Goal: Task Accomplishment & Management: Manage account settings

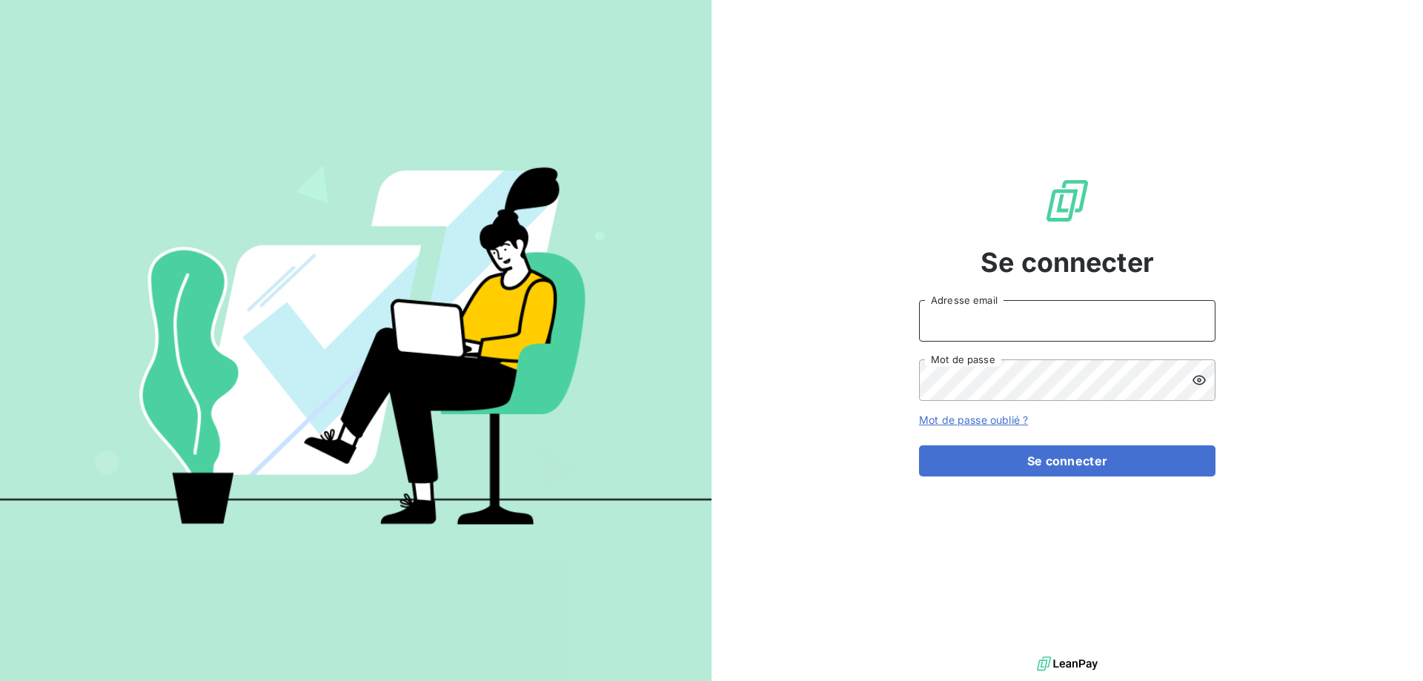
click at [971, 315] on input "Adresse email" at bounding box center [1067, 321] width 296 height 42
type input "[EMAIL_ADDRESS][DOMAIN_NAME]"
click at [919, 445] on button "Se connecter" at bounding box center [1067, 460] width 296 height 31
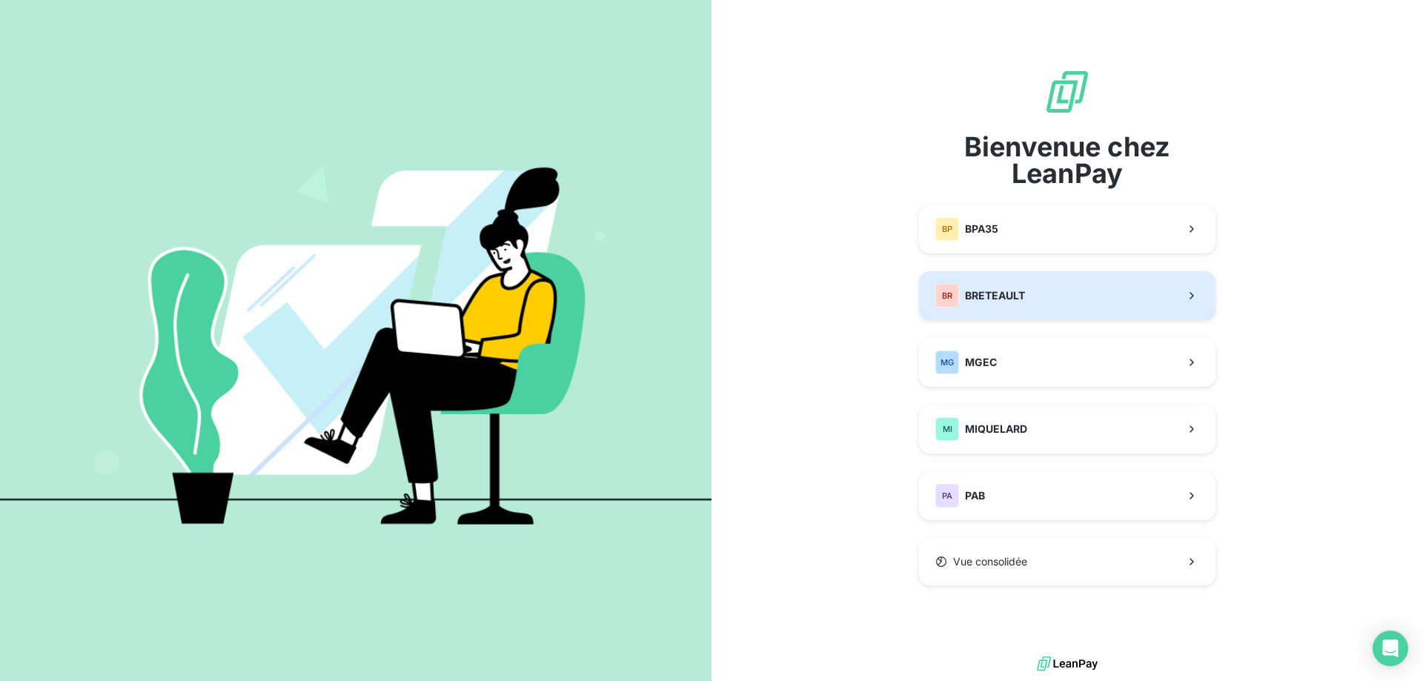
click at [1004, 291] on span "BRETEAULT" at bounding box center [995, 295] width 60 height 15
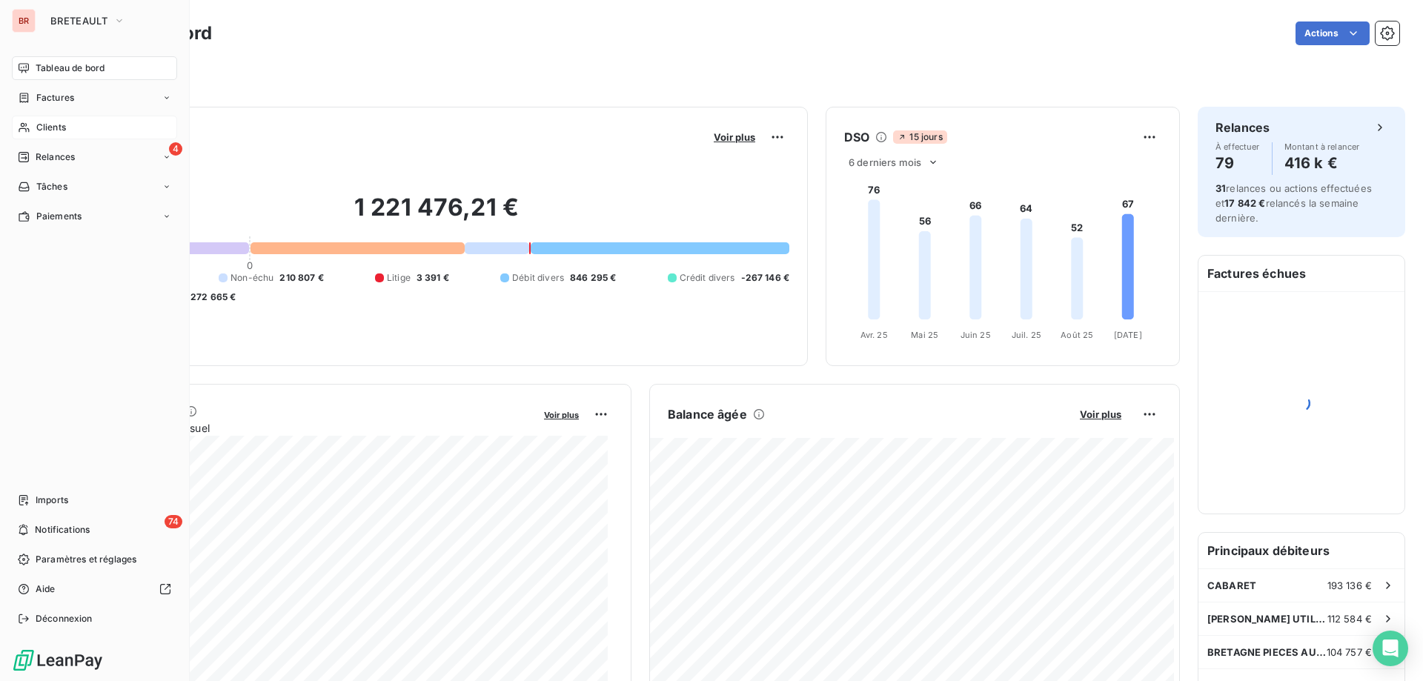
click at [47, 129] on span "Clients" at bounding box center [51, 127] width 30 height 13
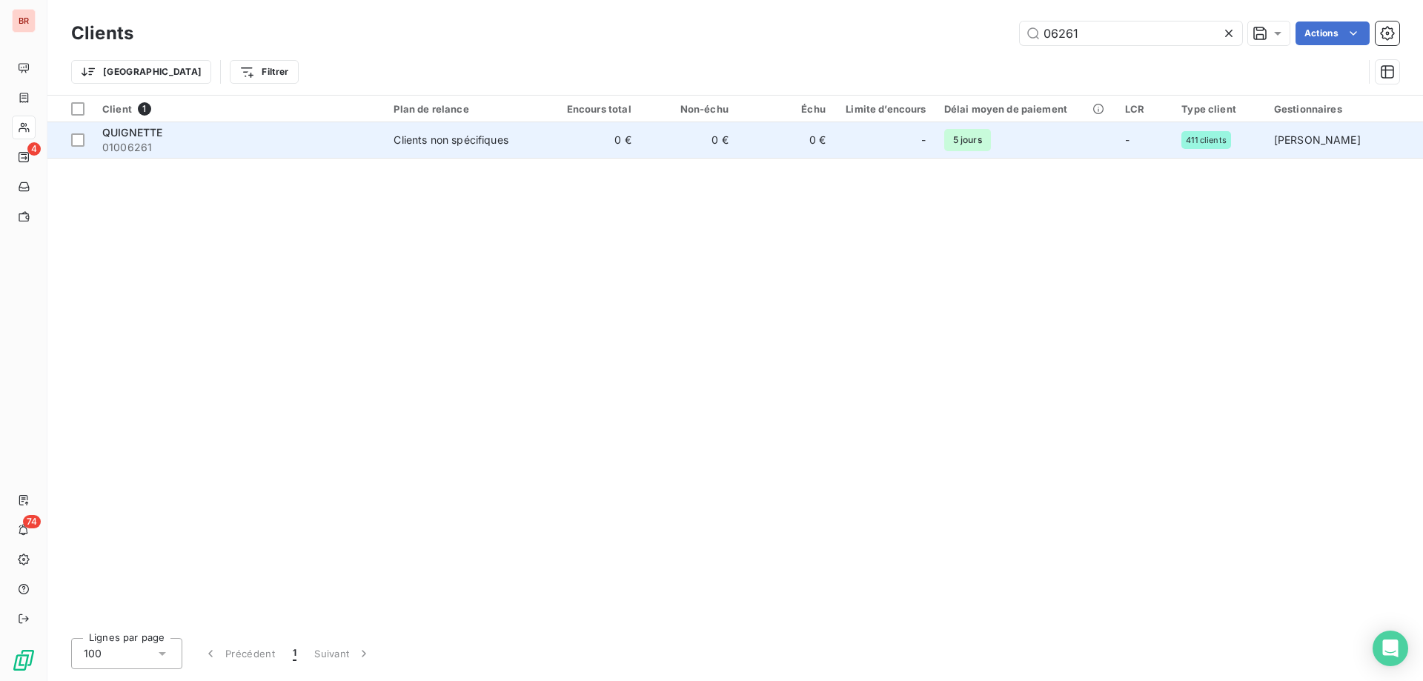
type input "06261"
click at [241, 146] on span "01006261" at bounding box center [239, 147] width 274 height 15
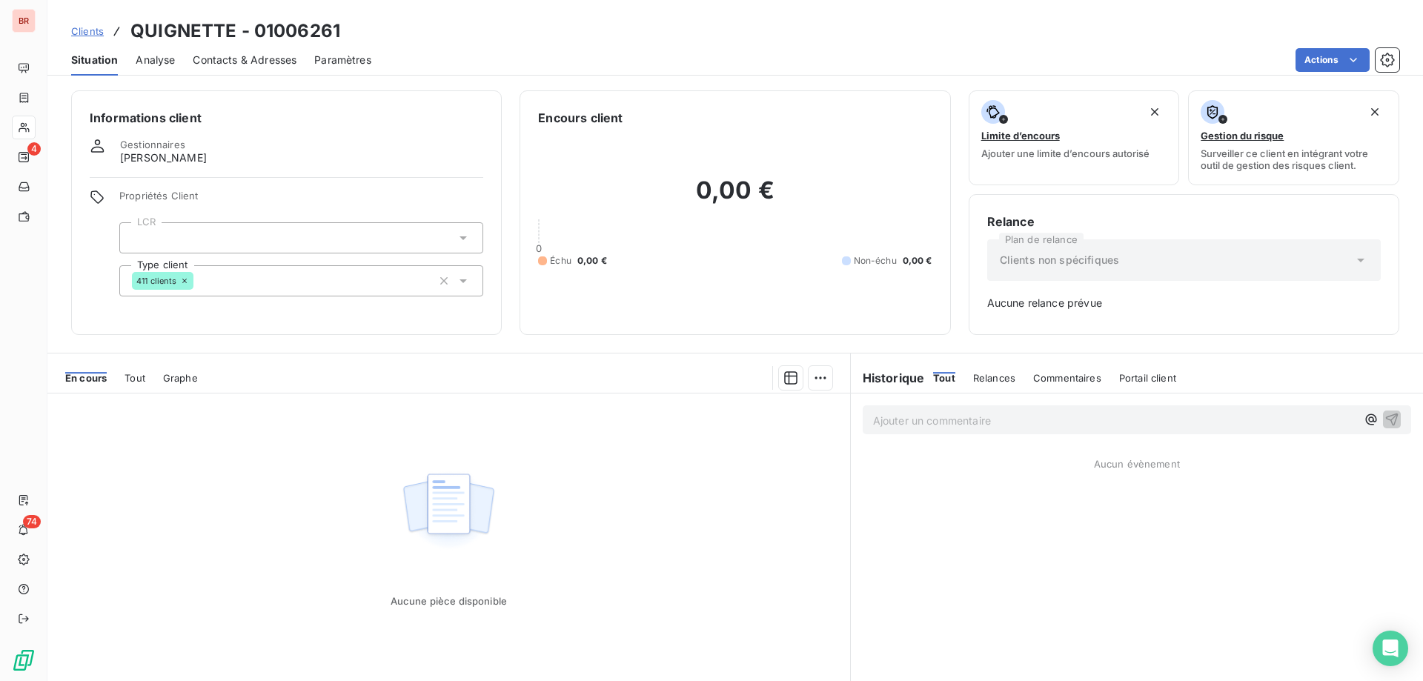
click at [248, 62] on span "Contacts & Adresses" at bounding box center [245, 60] width 104 height 15
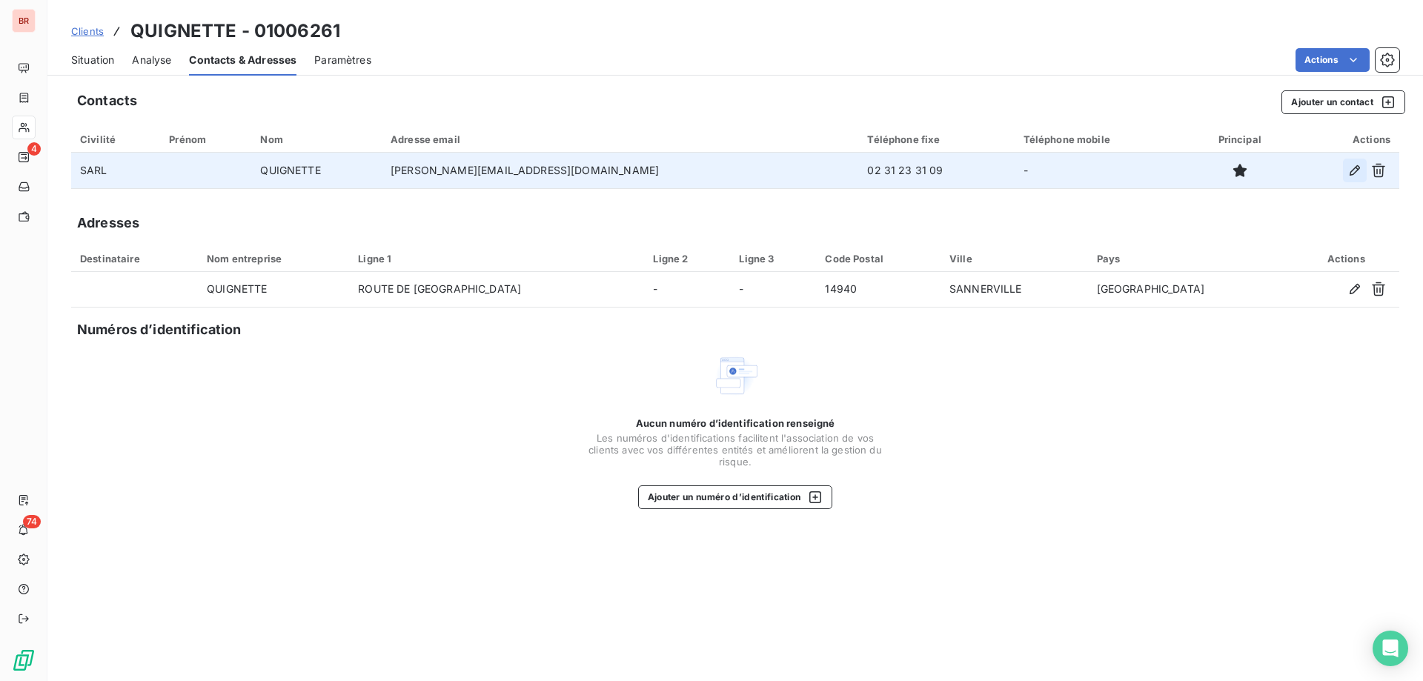
click at [1348, 168] on icon "button" at bounding box center [1355, 170] width 15 height 15
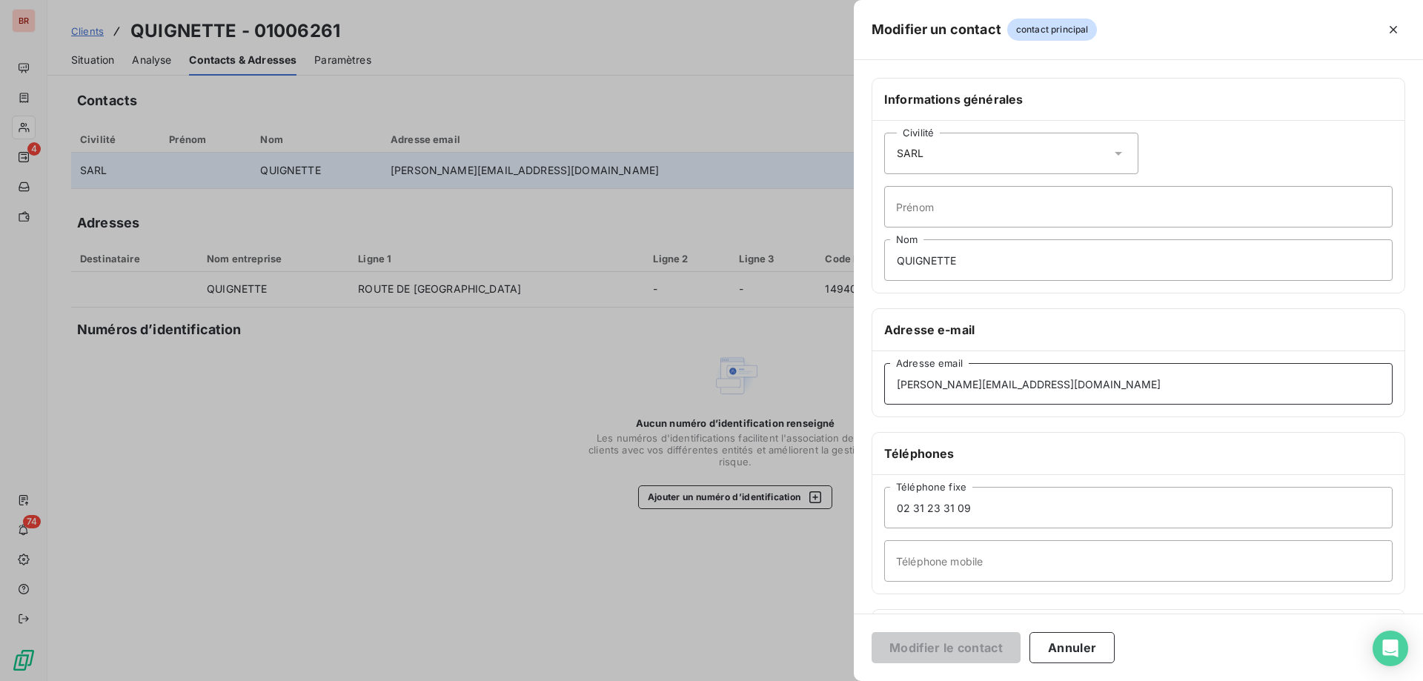
click at [1083, 385] on input "[PERSON_NAME][EMAIL_ADDRESS][DOMAIN_NAME]" at bounding box center [1138, 384] width 508 height 42
paste input "[PERSON_NAME]"
type input "[PERSON_NAME][EMAIL_ADDRESS][DOMAIN_NAME]"
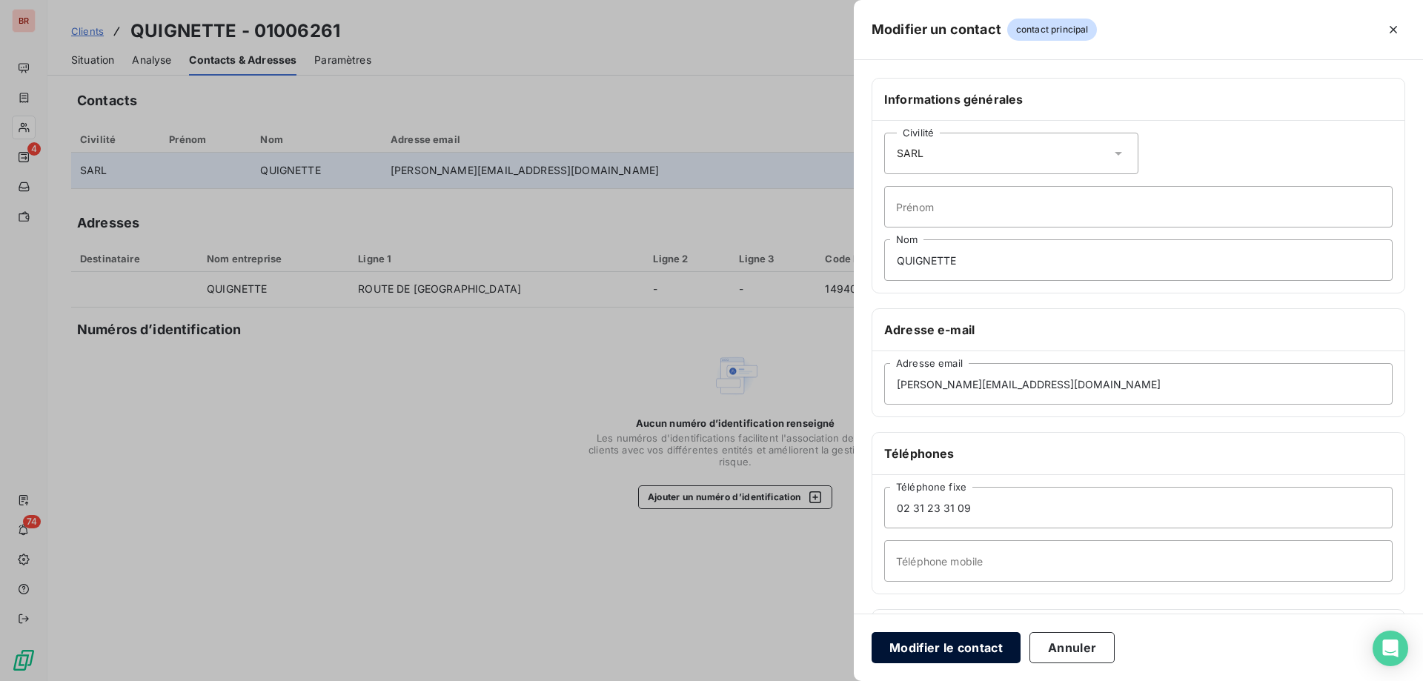
click at [916, 653] on button "Modifier le contact" at bounding box center [946, 647] width 149 height 31
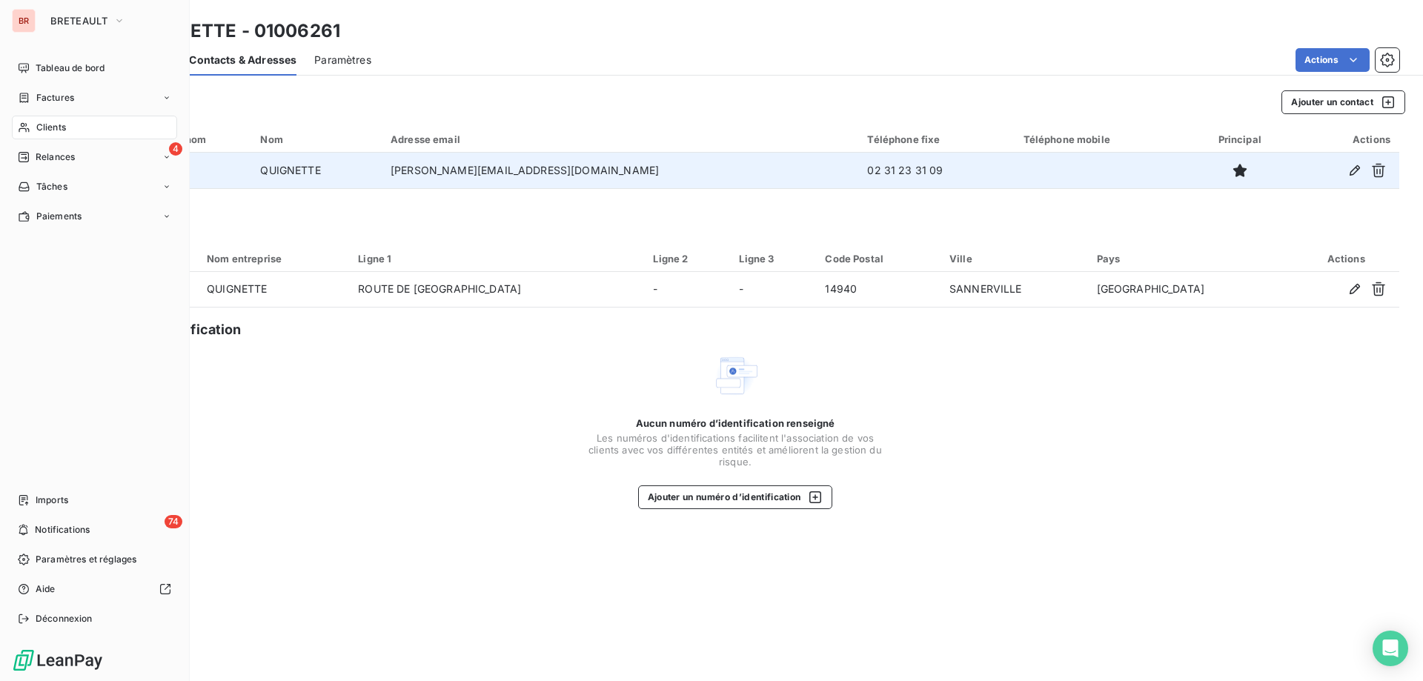
click at [64, 133] on div "Clients" at bounding box center [94, 128] width 165 height 24
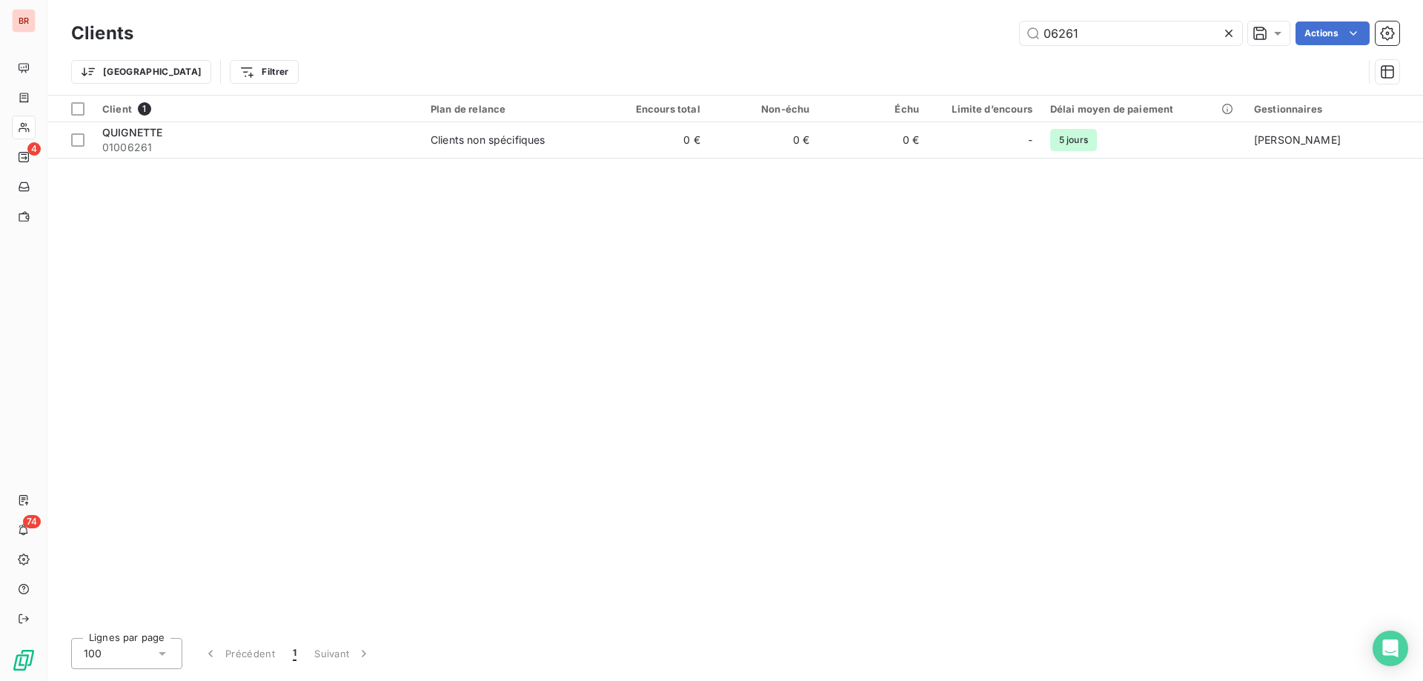
drag, startPoint x: 1124, startPoint y: 27, endPoint x: 978, endPoint y: 35, distance: 146.2
click at [992, 34] on div "06261 Actions" at bounding box center [775, 33] width 1248 height 24
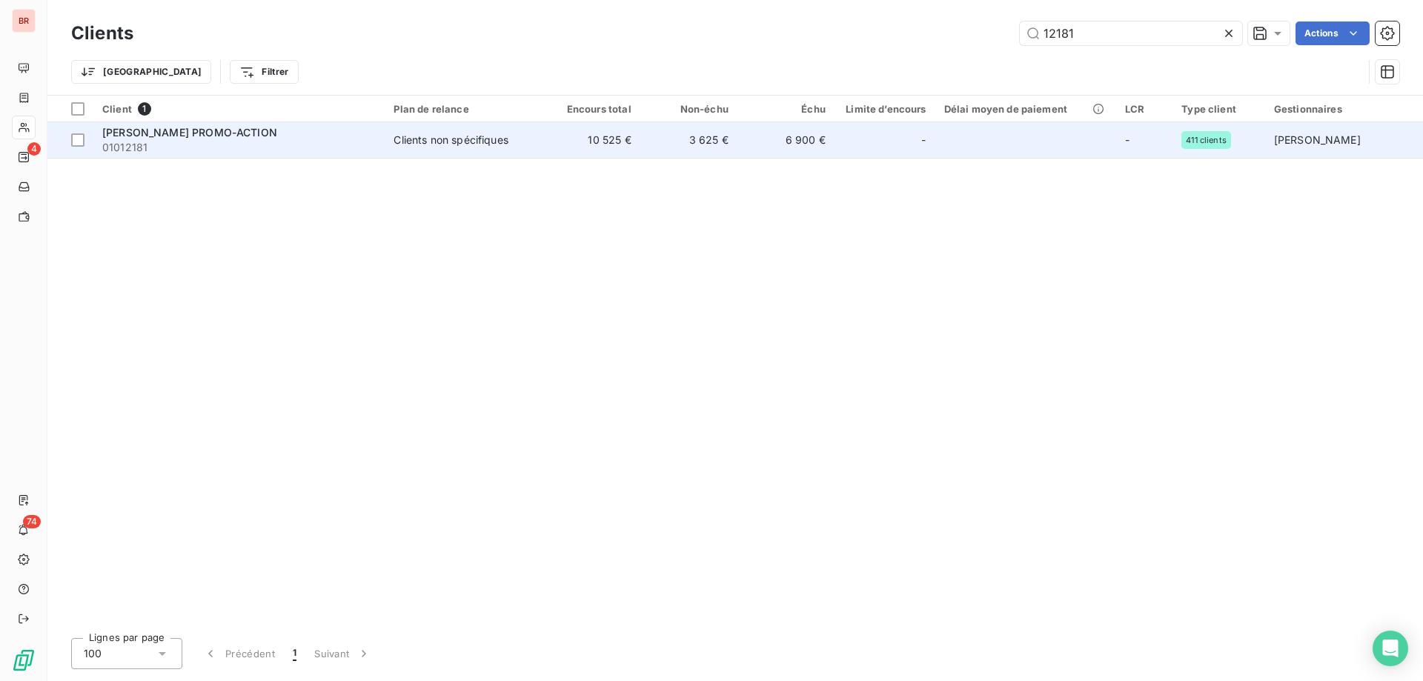
type input "12181"
click at [306, 139] on div "[PERSON_NAME] PROMO-ACTION" at bounding box center [239, 132] width 274 height 15
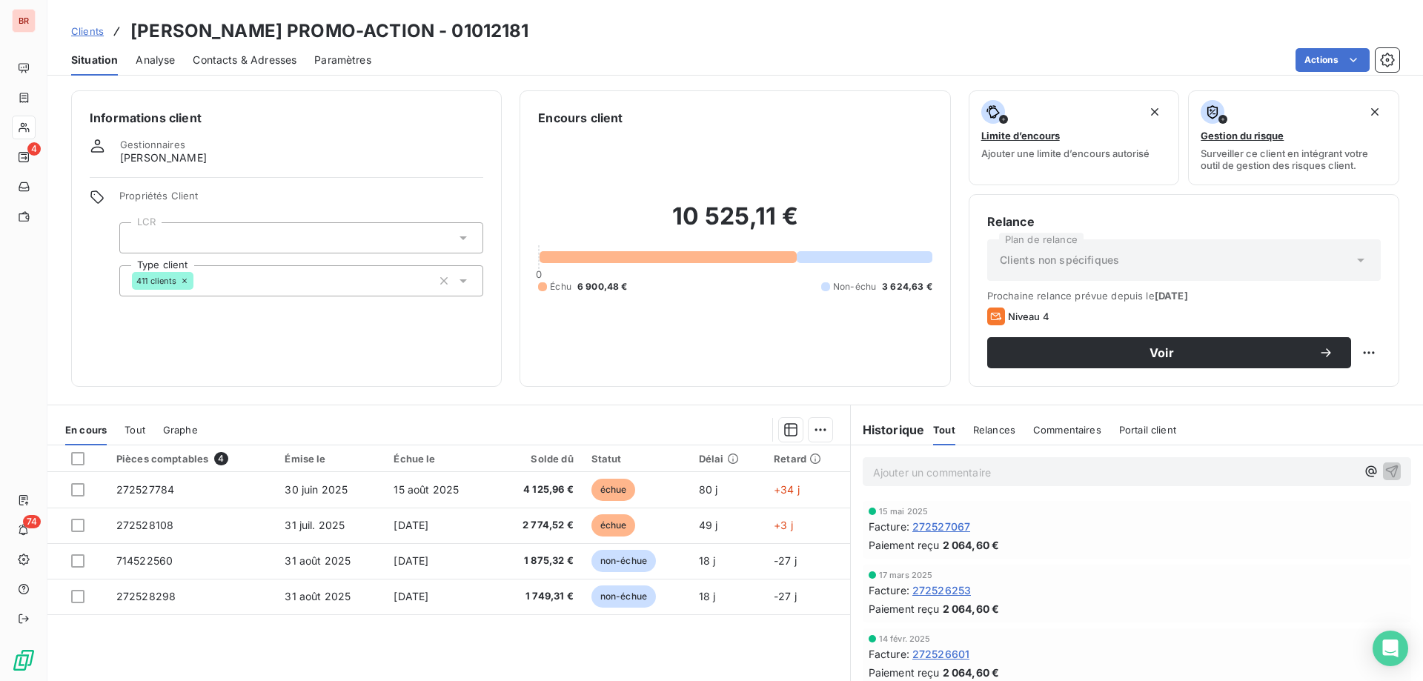
click at [244, 63] on span "Contacts & Adresses" at bounding box center [245, 60] width 104 height 15
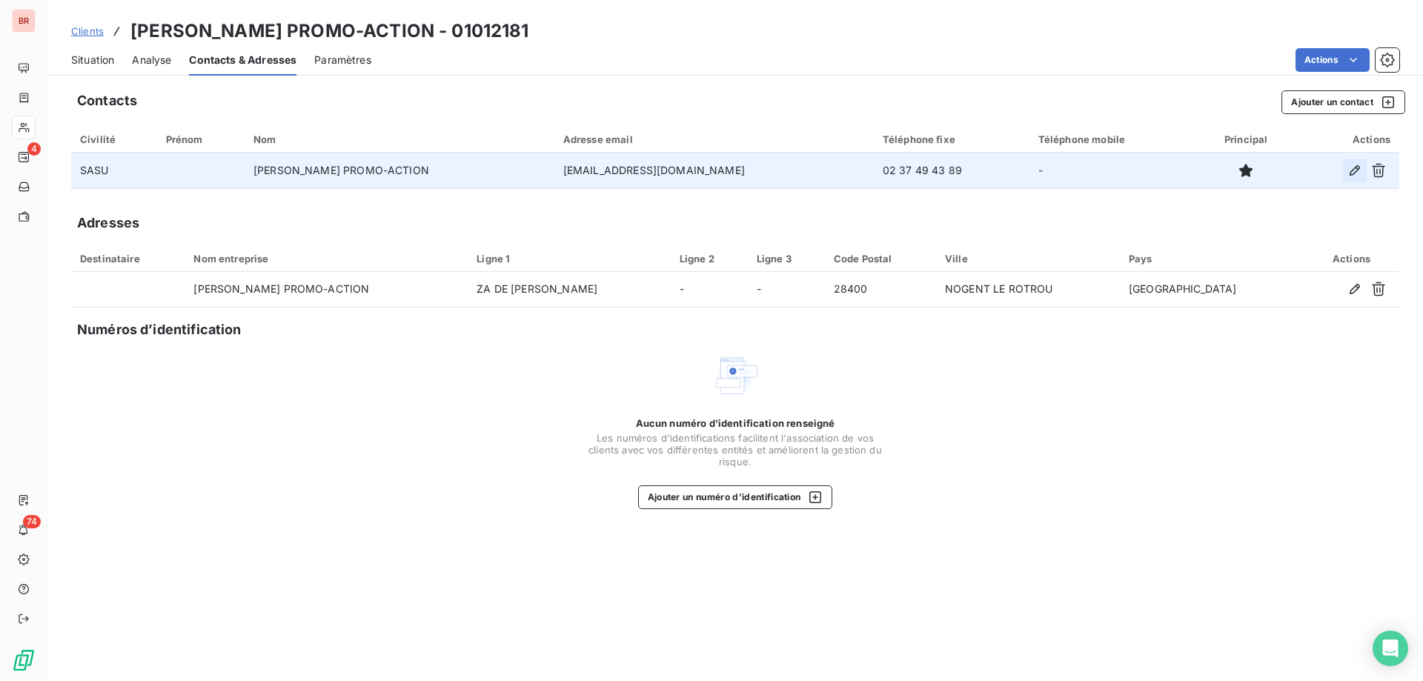
click at [1354, 168] on icon "button" at bounding box center [1355, 170] width 10 height 10
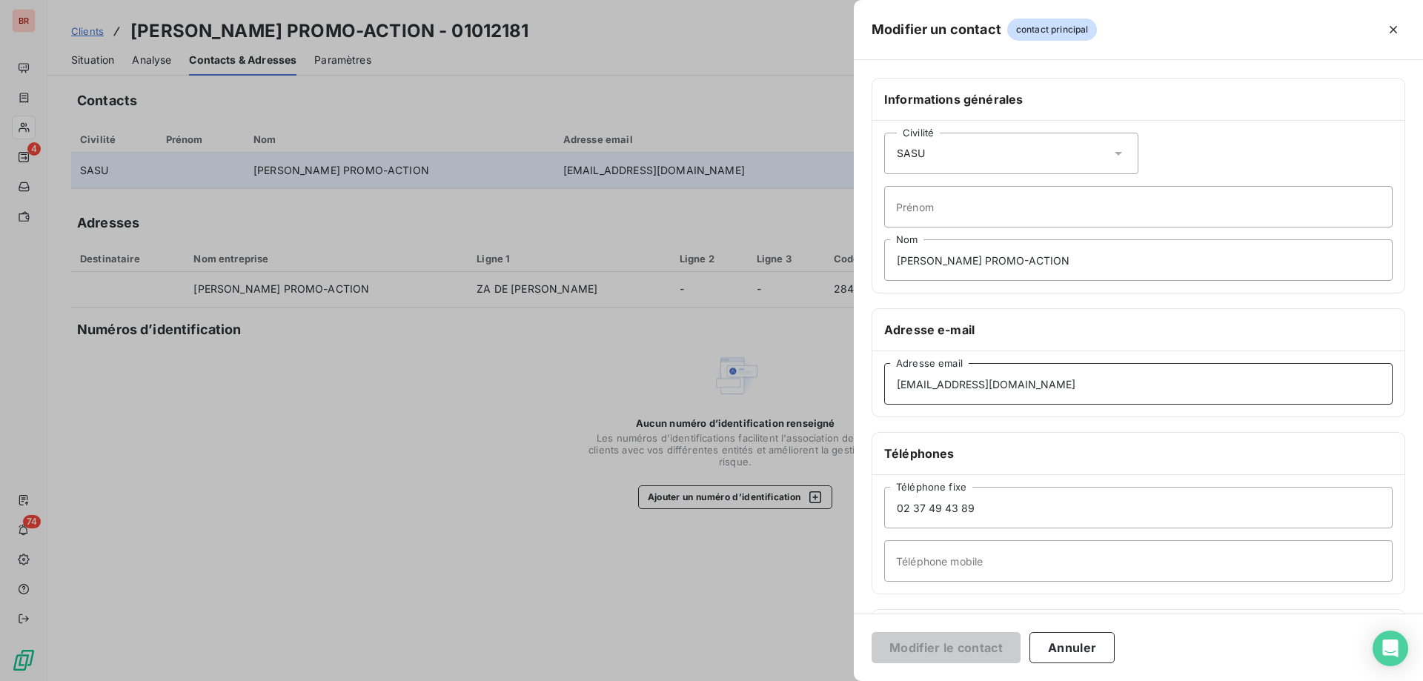
click at [1030, 380] on input "[EMAIL_ADDRESS][DOMAIN_NAME]" at bounding box center [1138, 384] width 508 height 42
paste input "comptafournisseurs"
type input "[EMAIL_ADDRESS][DOMAIN_NAME]"
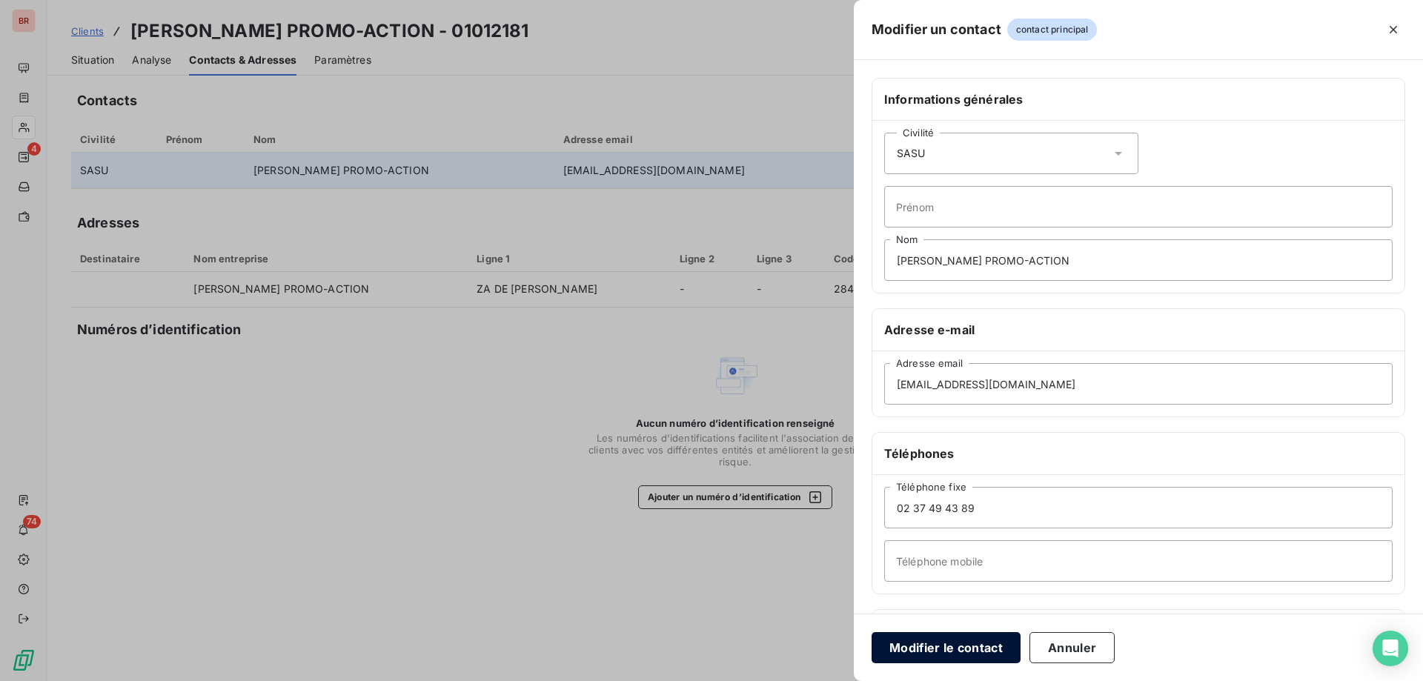
click at [968, 649] on button "Modifier le contact" at bounding box center [946, 647] width 149 height 31
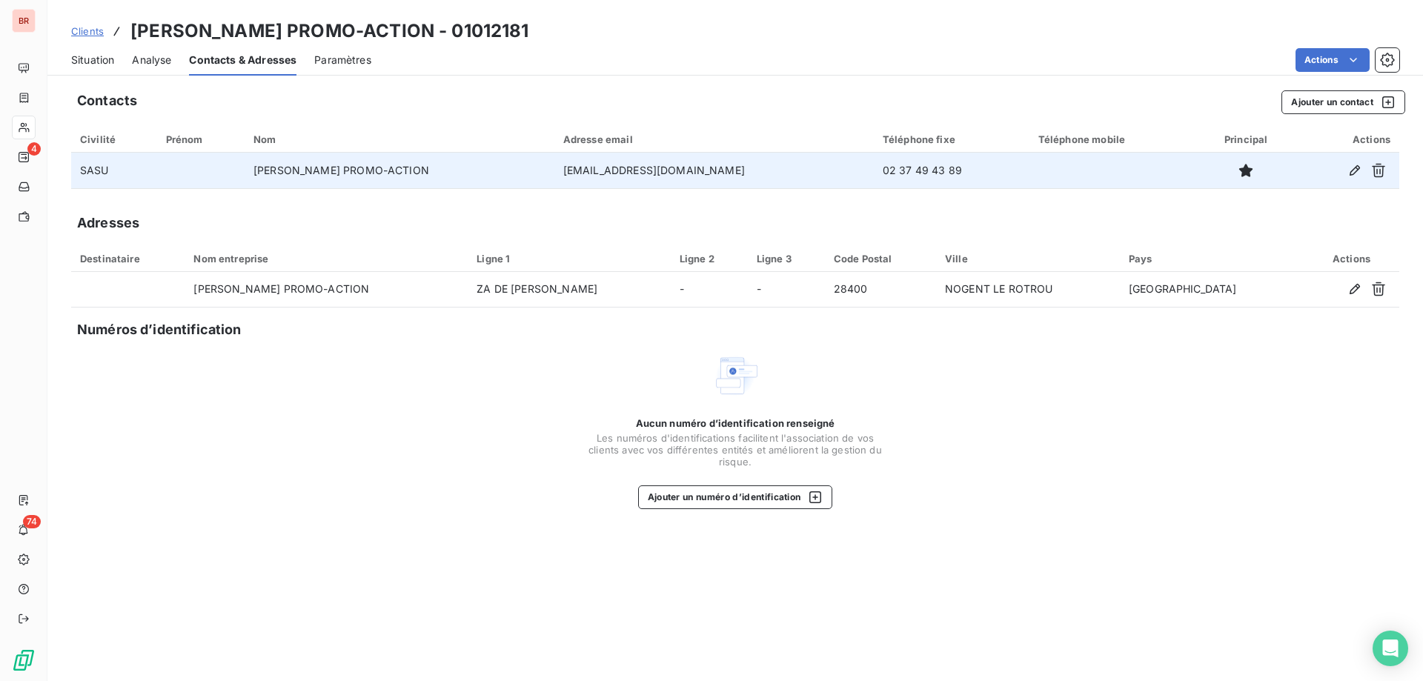
click at [99, 63] on span "Situation" at bounding box center [92, 60] width 43 height 15
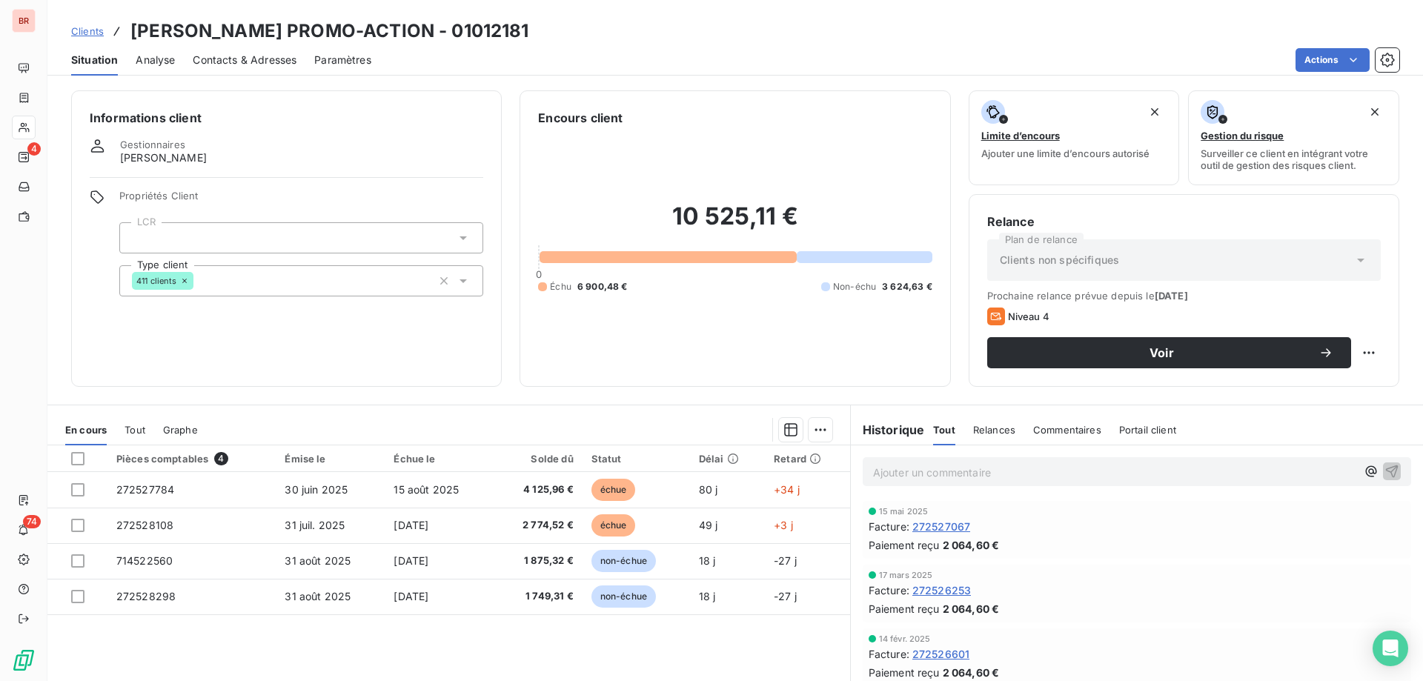
click at [961, 479] on p "Ajouter un commentaire ﻿" at bounding box center [1114, 472] width 483 height 19
